Goal: Information Seeking & Learning: Find contact information

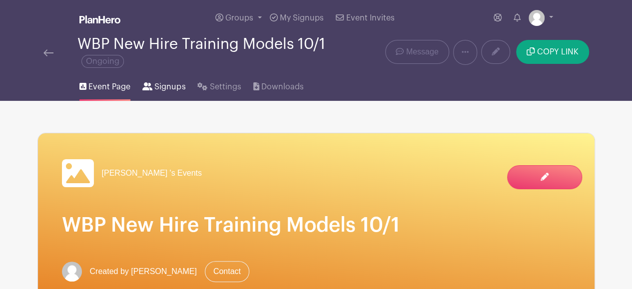
click at [164, 85] on span "Signups" at bounding box center [169, 87] width 31 height 12
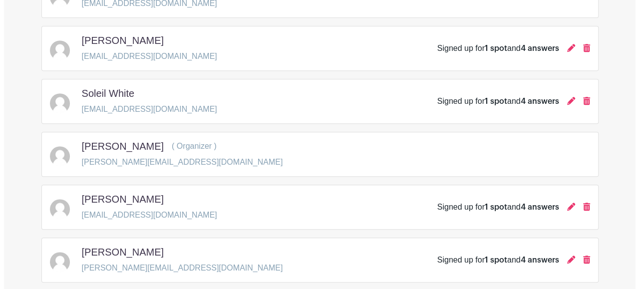
scroll to position [208, 0]
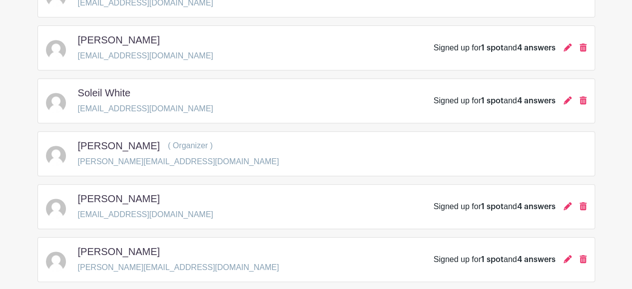
click at [222, 102] on div "Soleil White [EMAIL_ADDRESS][DOMAIN_NAME] Signed up for 1 spot and 4 answers" at bounding box center [316, 101] width 541 height 28
click at [64, 89] on div at bounding box center [60, 101] width 28 height 24
click at [85, 89] on h5 "Soleil White" at bounding box center [104, 93] width 53 height 12
click at [109, 110] on p "[EMAIL_ADDRESS][DOMAIN_NAME]" at bounding box center [145, 109] width 135 height 12
click at [566, 102] on icon at bounding box center [568, 100] width 8 height 8
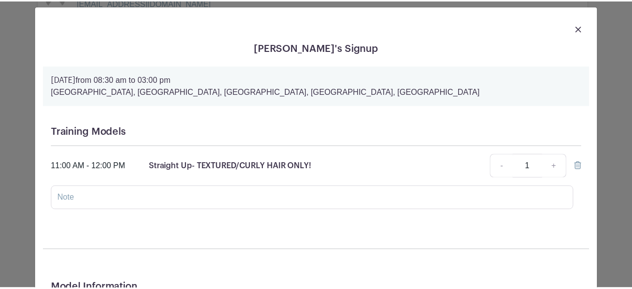
scroll to position [0, 0]
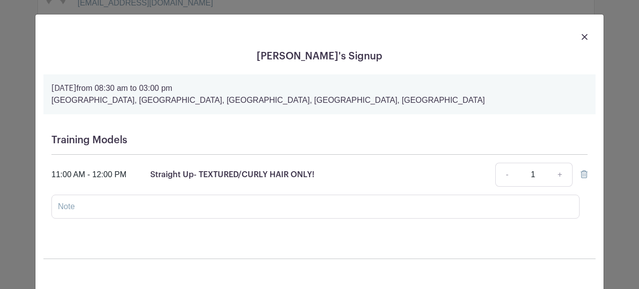
click at [585, 39] on div at bounding box center [319, 36] width 553 height 28
click at [583, 36] on img at bounding box center [585, 37] width 6 height 6
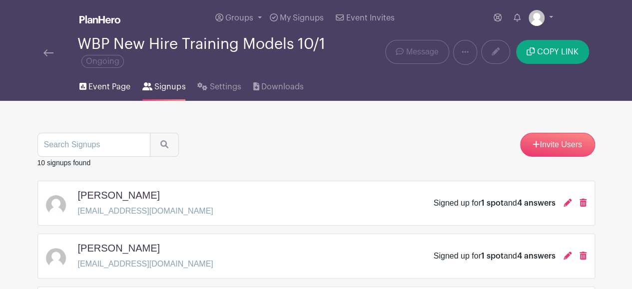
click at [102, 90] on span "Event Page" at bounding box center [109, 87] width 42 height 12
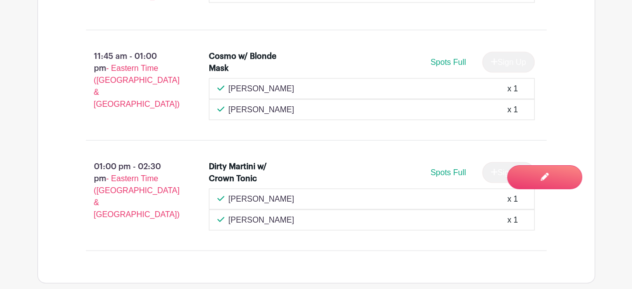
scroll to position [998, 0]
